Goal: Information Seeking & Learning: Check status

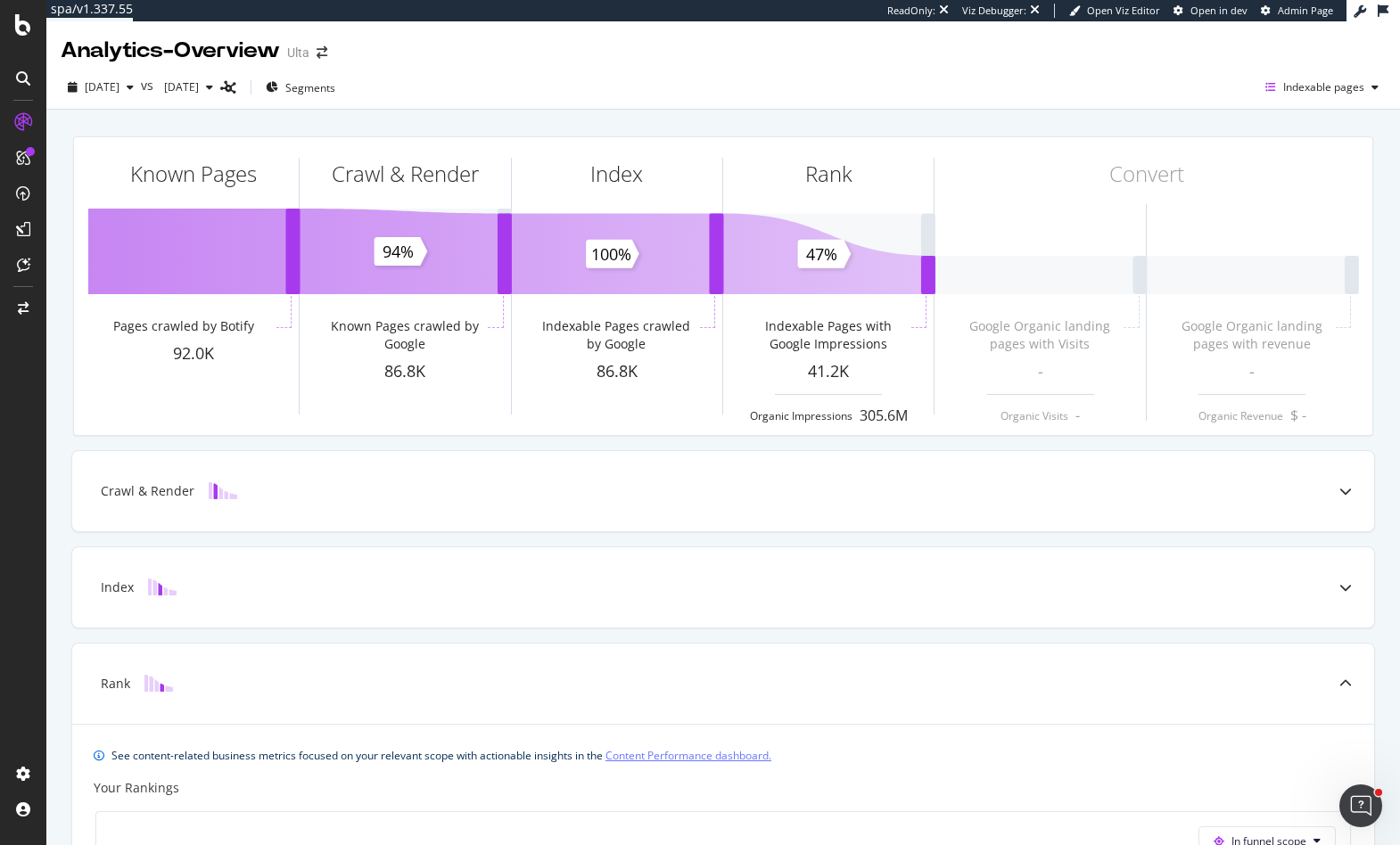
scroll to position [549, 0]
